Goal: Information Seeking & Learning: Check status

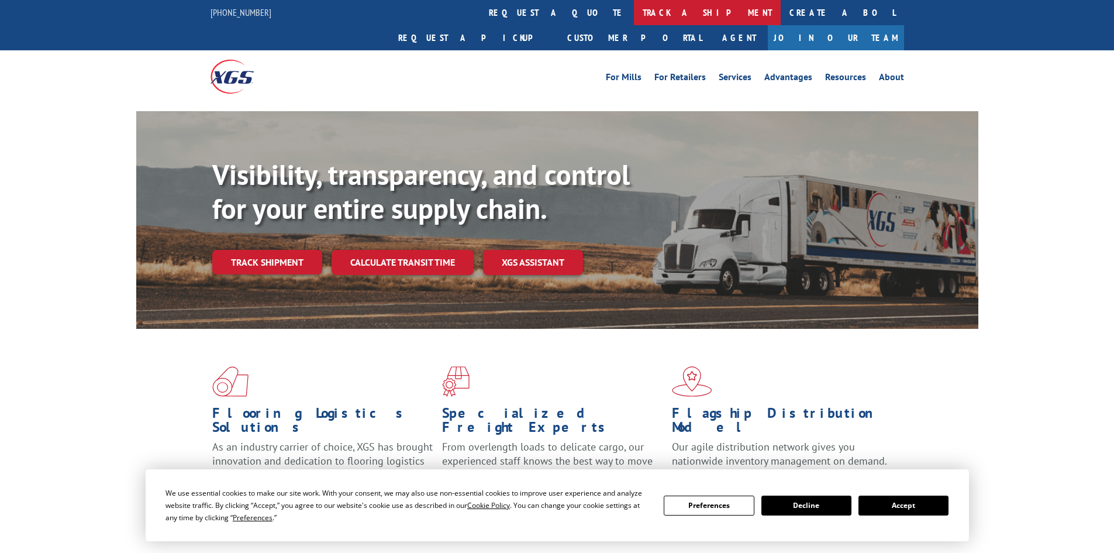
click at [634, 13] on link "track a shipment" at bounding box center [707, 12] width 147 height 25
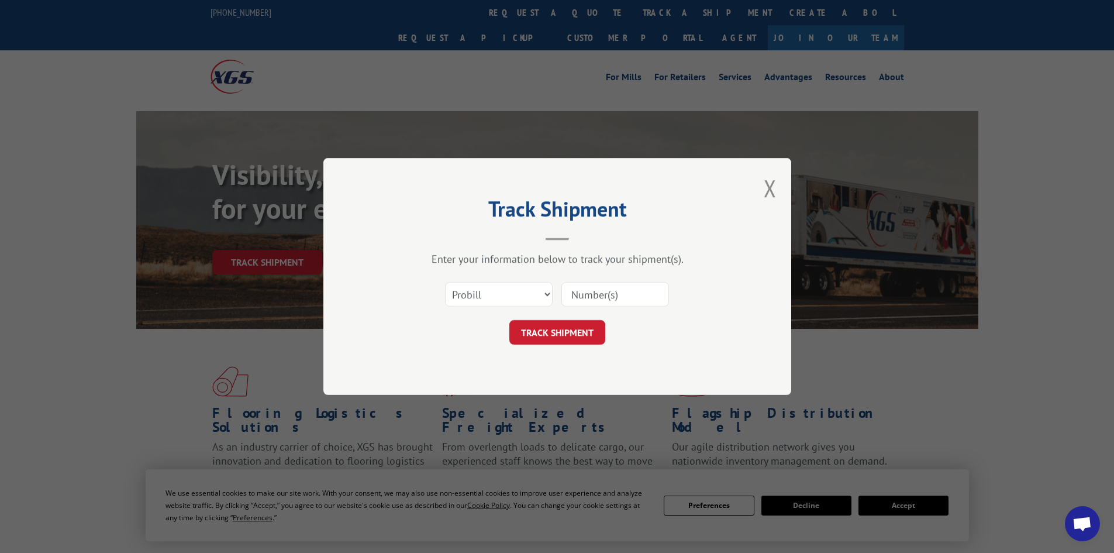
click at [618, 298] on input at bounding box center [616, 294] width 108 height 25
click at [517, 293] on select "Select category... Probill BOL PO" at bounding box center [499, 294] width 108 height 25
select select "po"
click at [445, 282] on select "Select category... Probill BOL PO" at bounding box center [499, 294] width 108 height 25
click at [604, 291] on input at bounding box center [616, 294] width 108 height 25
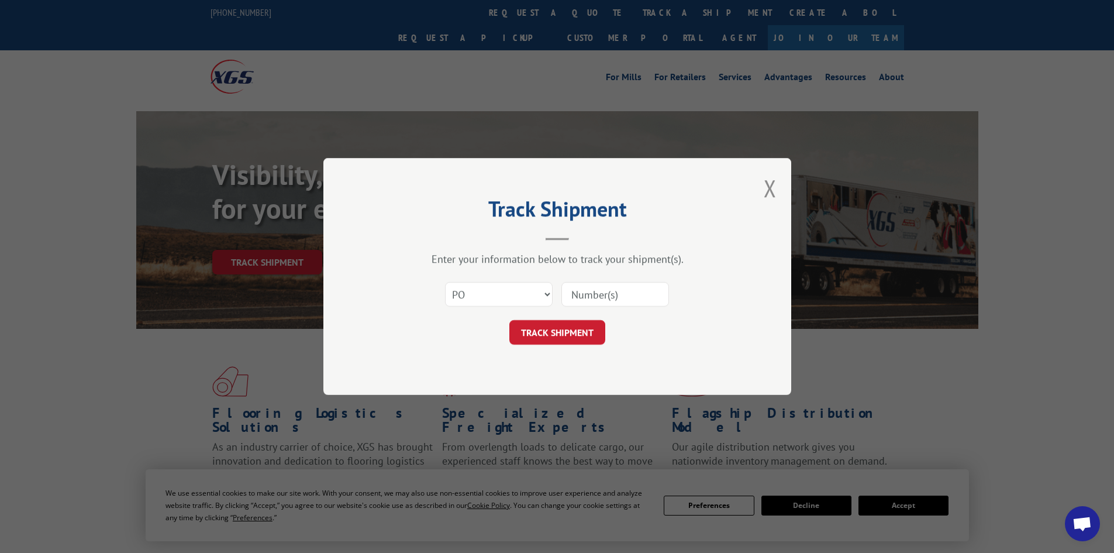
paste input "26404899"
type input "26404899"
click at [583, 332] on button "TRACK SHIPMENT" at bounding box center [557, 332] width 96 height 25
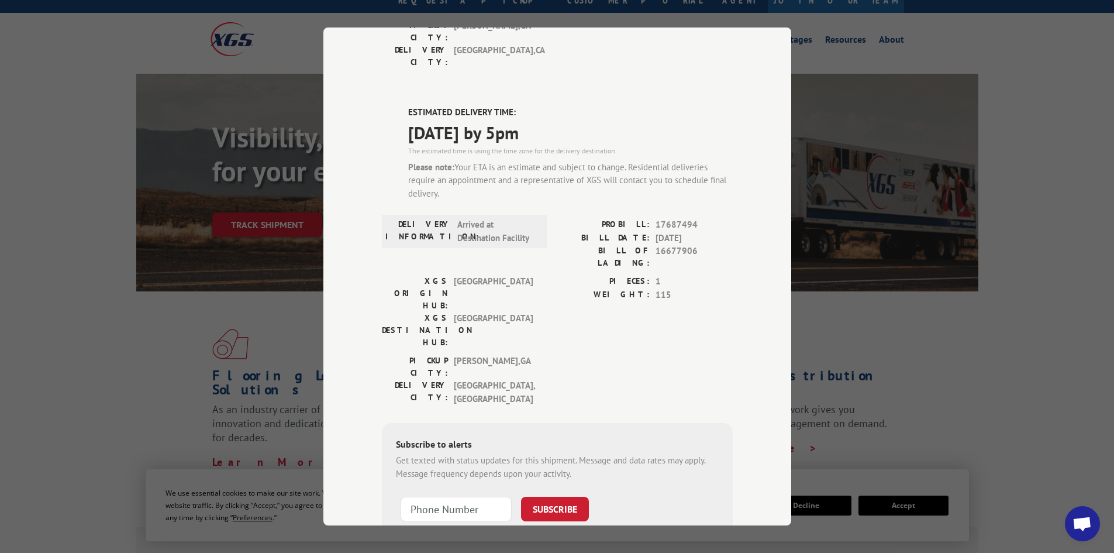
scroll to position [58, 0]
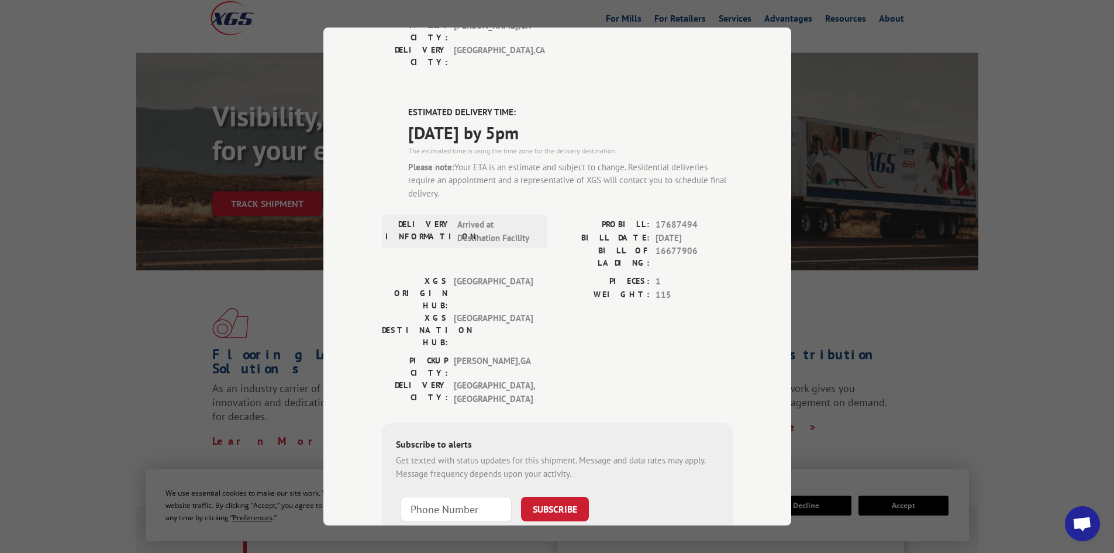
type input "+1 (___) ___-____"
click at [473, 497] on input "+1 (___) ___-____" at bounding box center [456, 509] width 111 height 25
type input "+1 (___) ___-____"
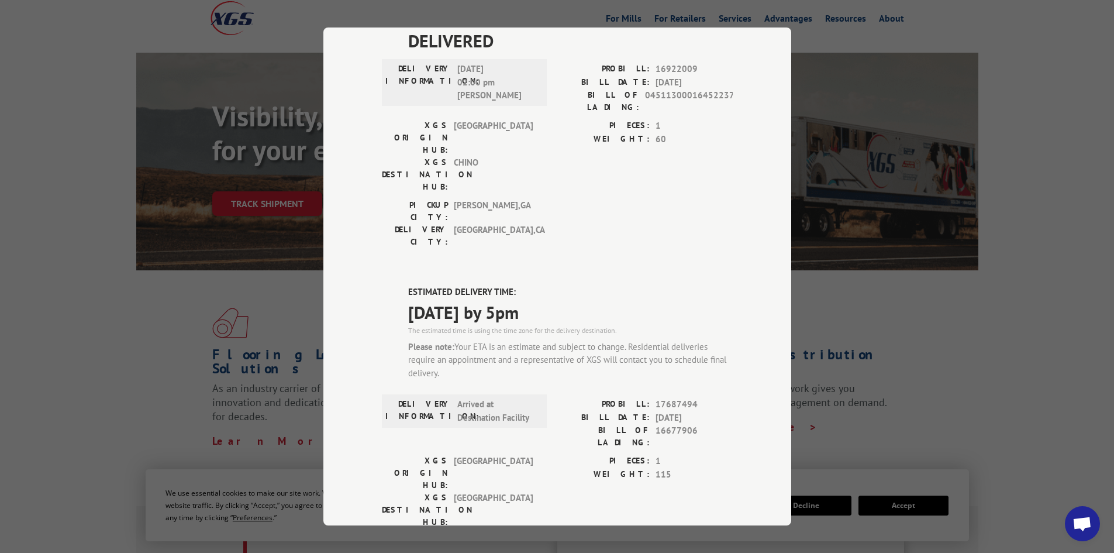
scroll to position [0, 0]
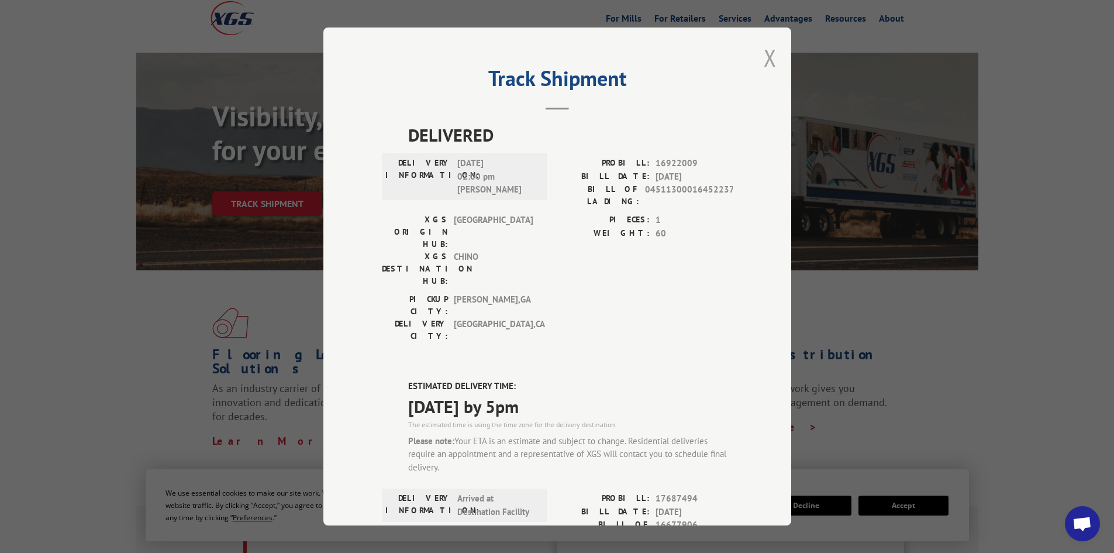
click at [764, 54] on button "Close modal" at bounding box center [770, 57] width 13 height 31
